Goal: Task Accomplishment & Management: Use online tool/utility

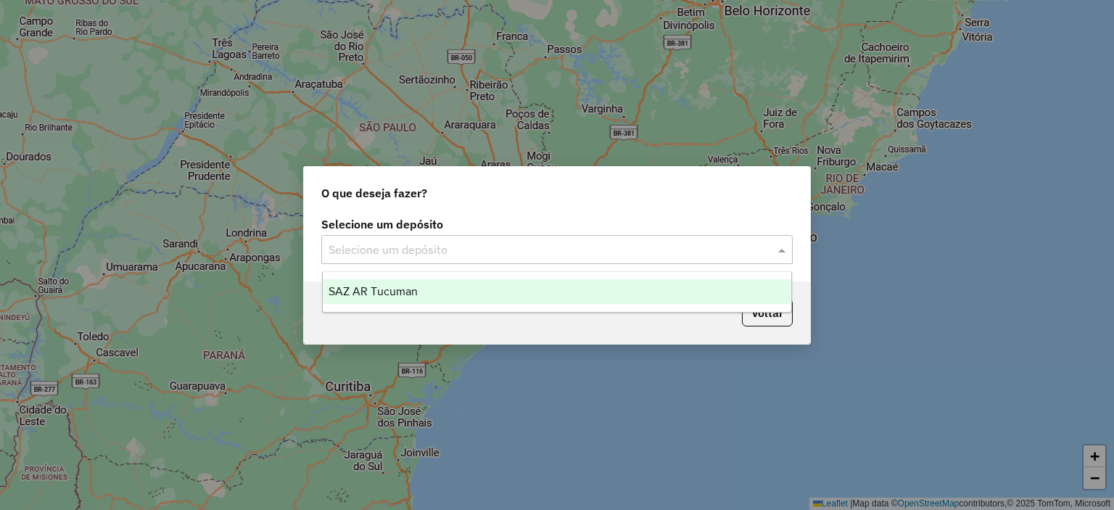
click at [434, 252] on input "text" at bounding box center [543, 249] width 428 height 17
click at [441, 291] on div "SAZ AR Tucuman" at bounding box center [557, 291] width 469 height 25
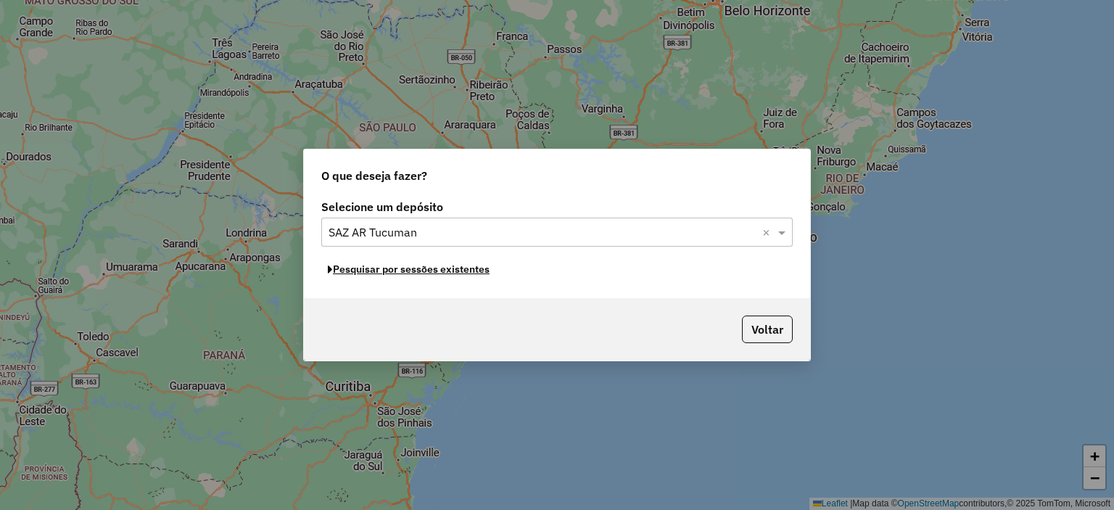
click at [437, 267] on button "Pesquisar por sessões existentes" at bounding box center [408, 269] width 175 height 22
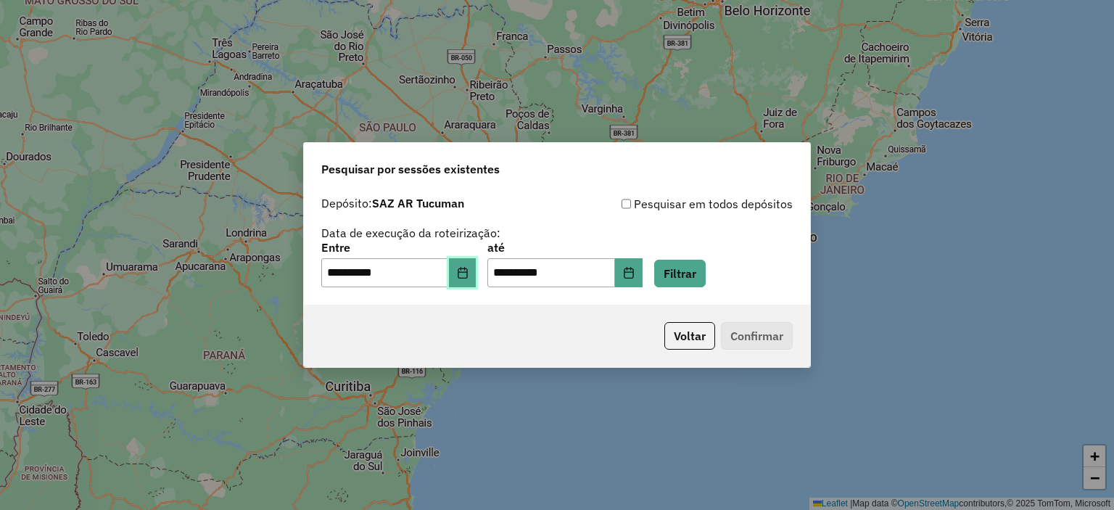
click at [468, 273] on icon "Choose Date" at bounding box center [463, 273] width 12 height 12
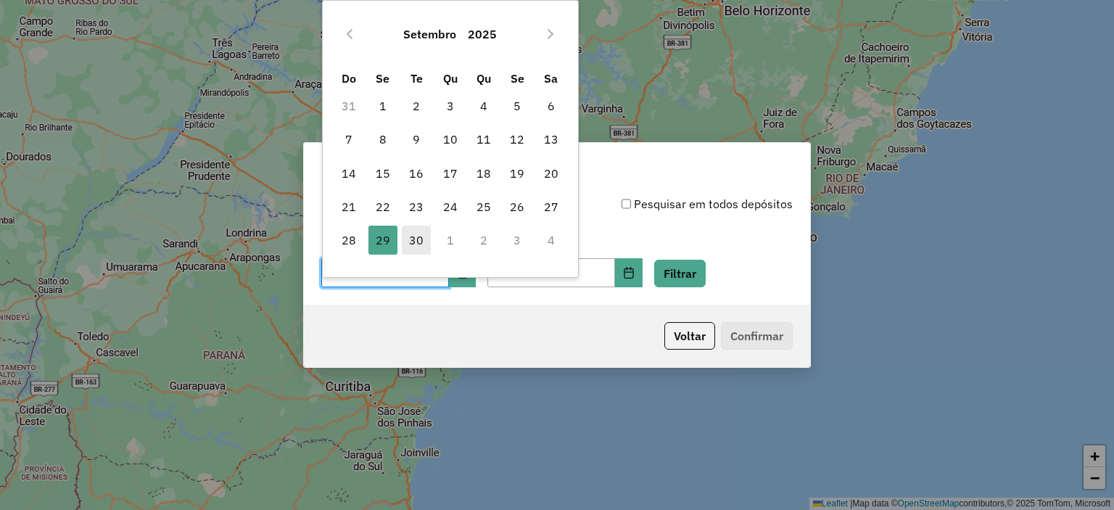
click at [417, 238] on span "30" at bounding box center [416, 240] width 29 height 29
type input "**********"
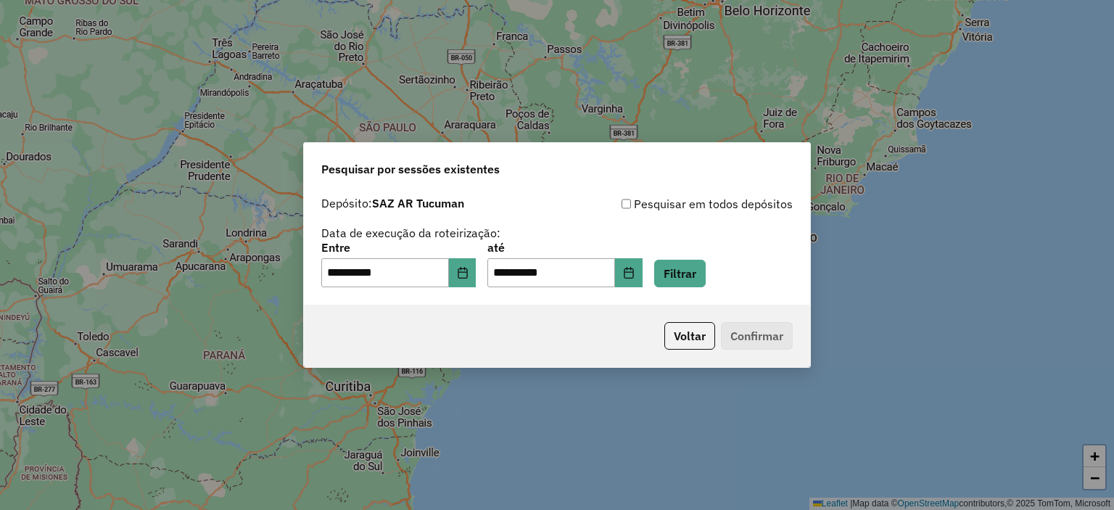
click at [699, 289] on div "**********" at bounding box center [557, 246] width 506 height 115
click at [696, 278] on button "Filtrar" at bounding box center [679, 274] width 51 height 28
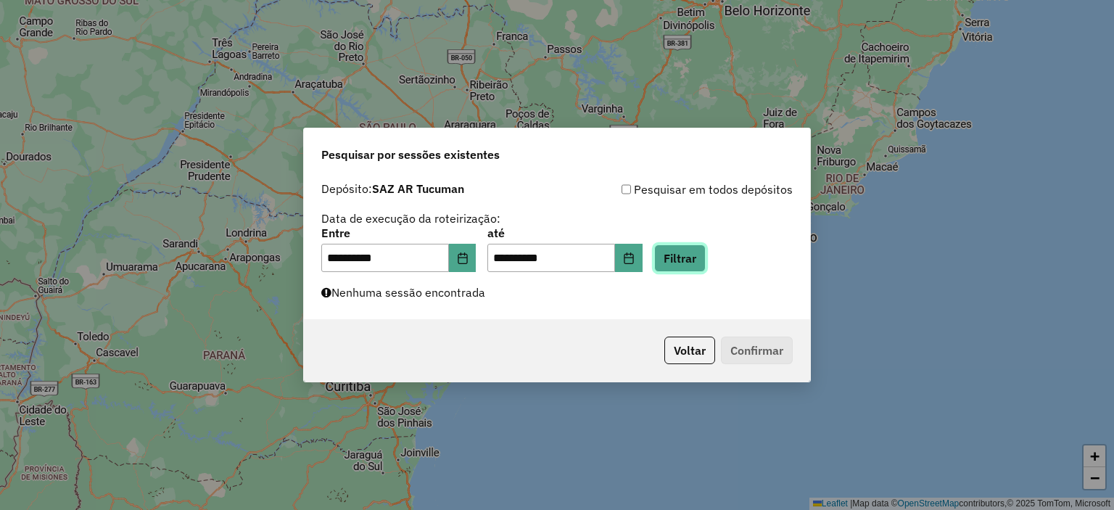
click at [698, 266] on button "Filtrar" at bounding box center [679, 258] width 51 height 28
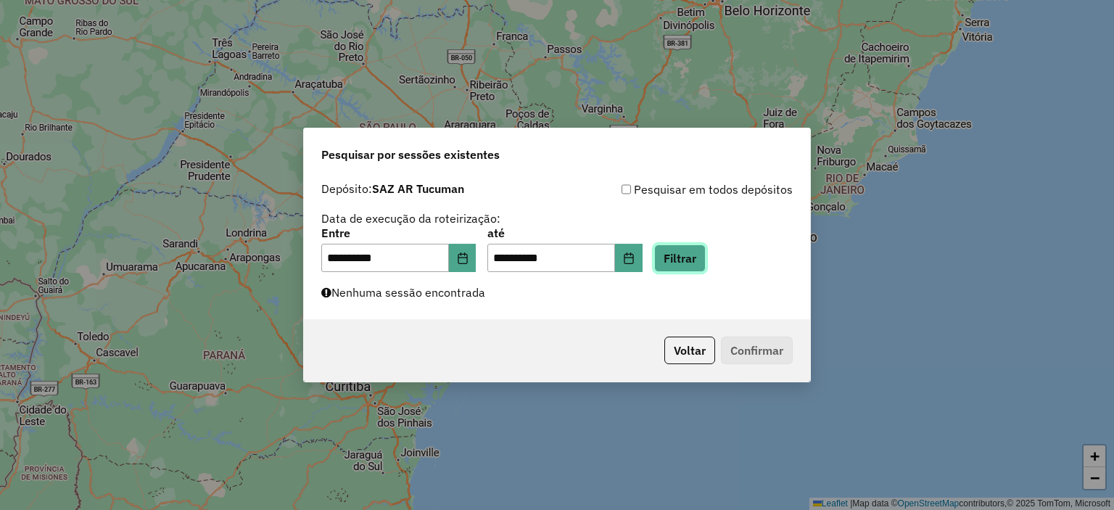
click at [698, 266] on button "Filtrar" at bounding box center [679, 258] width 51 height 28
click at [698, 265] on button "Filtrar" at bounding box center [679, 258] width 51 height 28
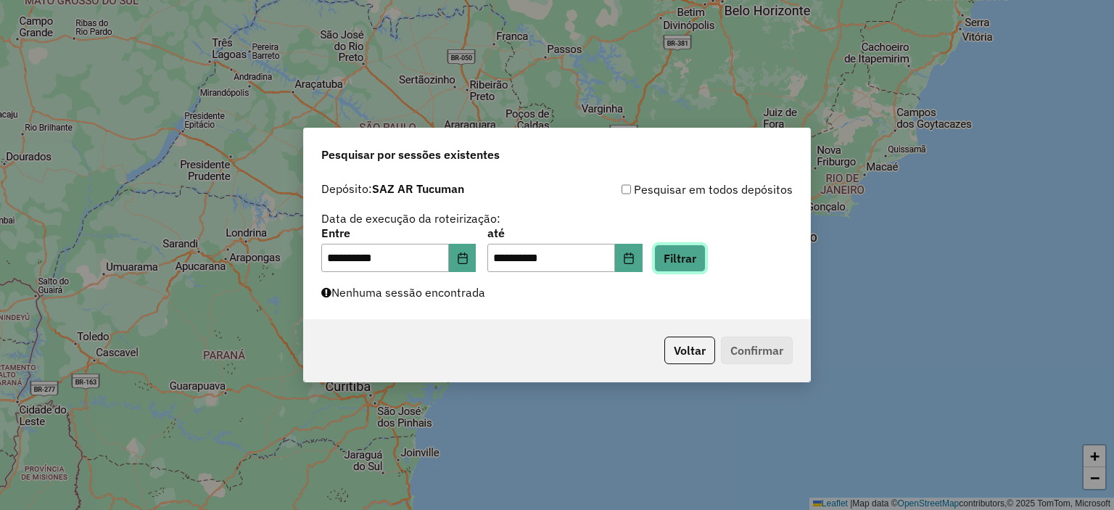
click at [698, 265] on button "Filtrar" at bounding box center [679, 258] width 51 height 28
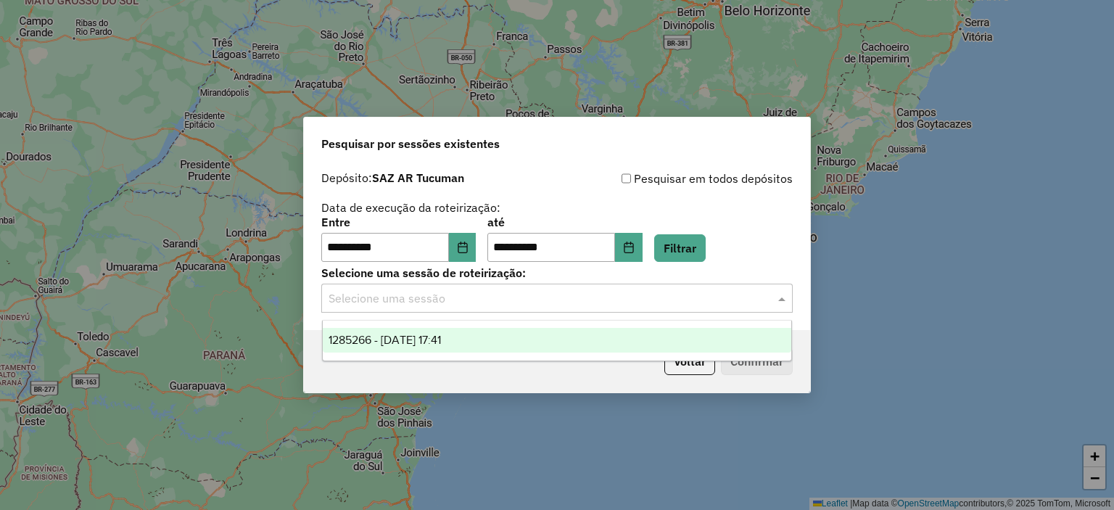
click at [594, 295] on input "text" at bounding box center [543, 298] width 428 height 17
click at [569, 333] on div "1285266 - [DATE] 17:41" at bounding box center [557, 340] width 469 height 25
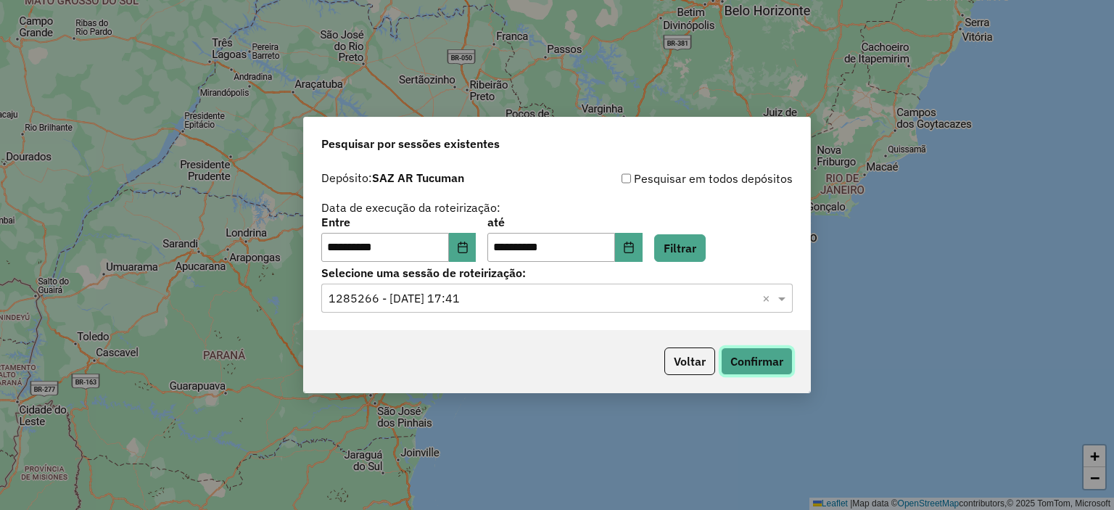
click at [761, 365] on button "Confirmar" at bounding box center [757, 361] width 72 height 28
